Goal: Navigation & Orientation: Find specific page/section

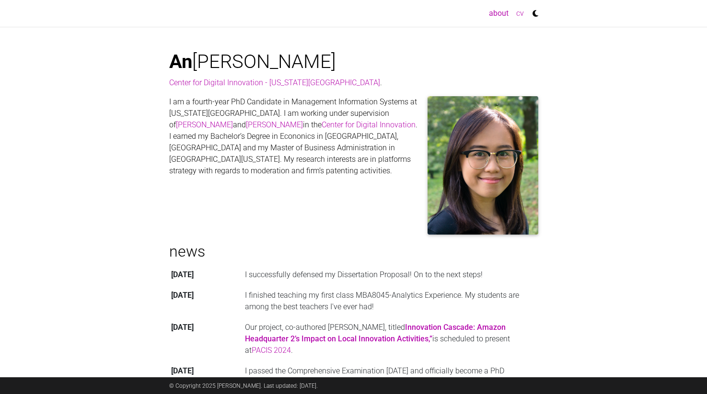
click at [521, 12] on link "cv" at bounding box center [519, 13] width 15 height 19
click at [534, 19] on li at bounding box center [532, 13] width 11 height 19
click at [536, 13] on icon at bounding box center [532, 10] width 11 height 13
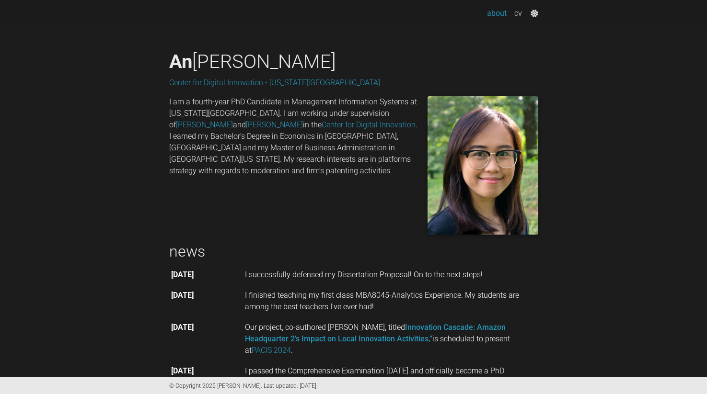
click at [503, 10] on link "about (current)" at bounding box center [496, 13] width 27 height 19
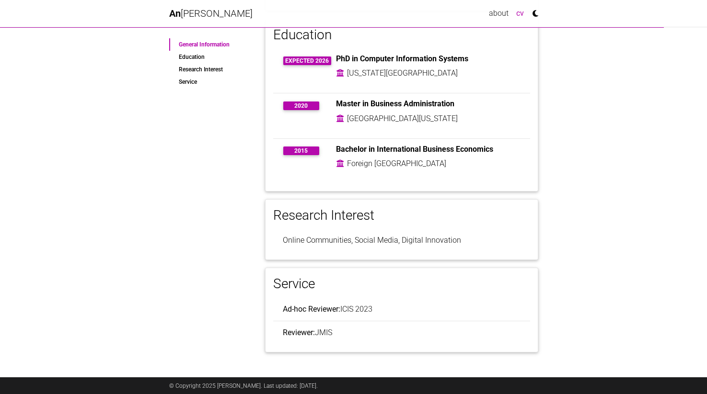
scroll to position [173, 0]
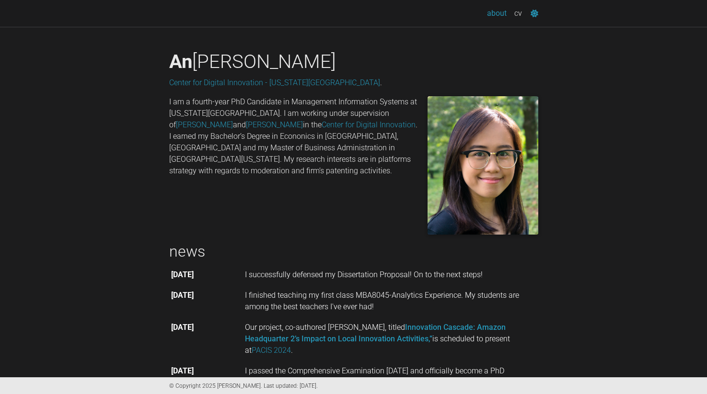
click at [536, 16] on icon at bounding box center [531, 10] width 12 height 13
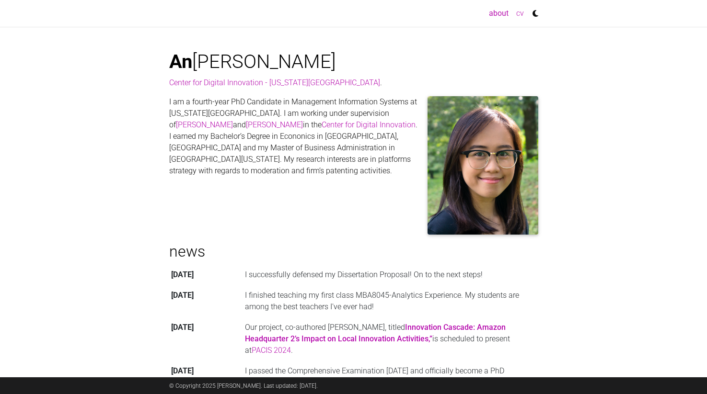
click at [518, 7] on link "cv" at bounding box center [519, 13] width 15 height 19
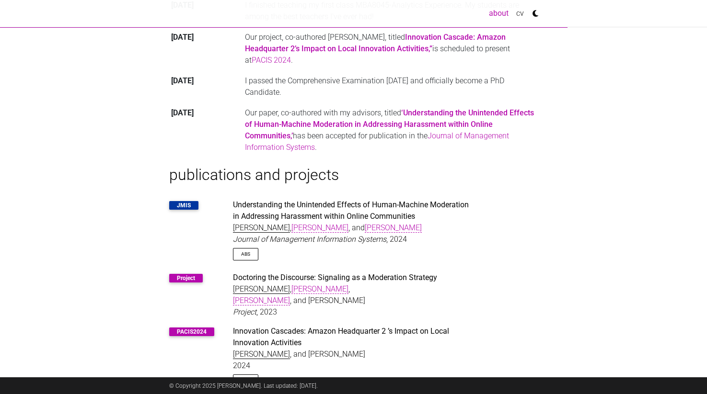
scroll to position [362, 0]
